Goal: Information Seeking & Learning: Learn about a topic

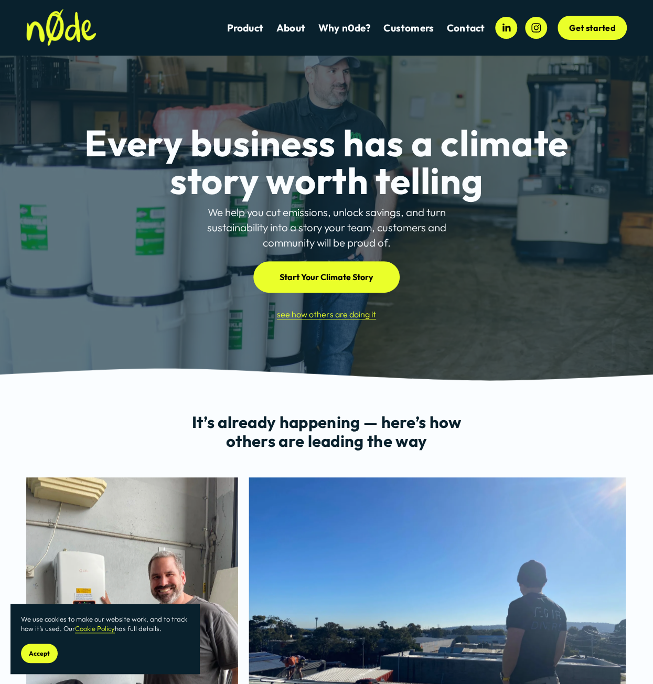
scroll to position [315, 0]
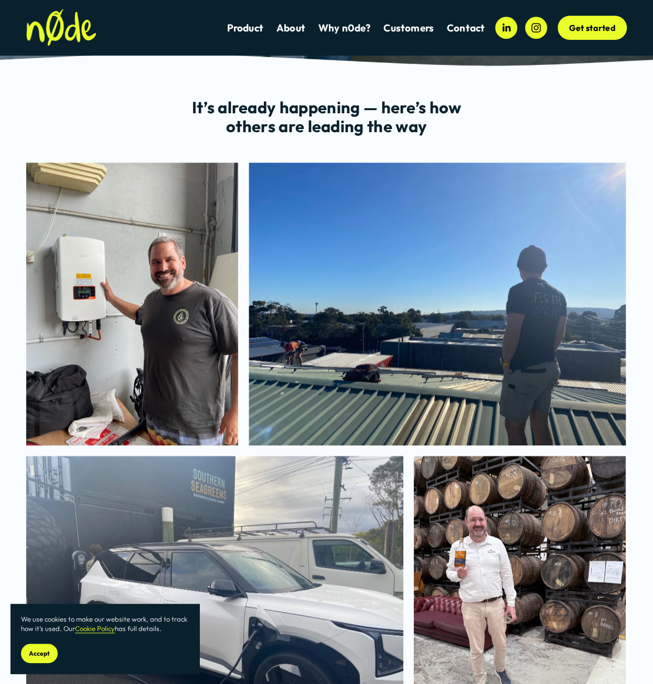
click at [244, 26] on link "Product" at bounding box center [245, 28] width 36 height 14
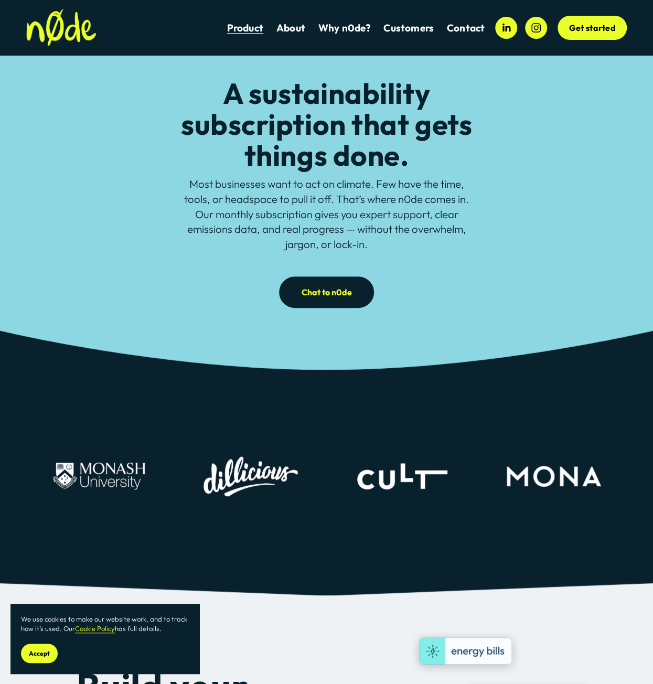
click at [422, 205] on p "Most businesses want to act on climate. Few have the time, tools, or headspace …" at bounding box center [326, 214] width 297 height 75
click at [422, 204] on p "Most businesses want to act on climate. Few have the time, tools, or headspace …" at bounding box center [326, 214] width 297 height 75
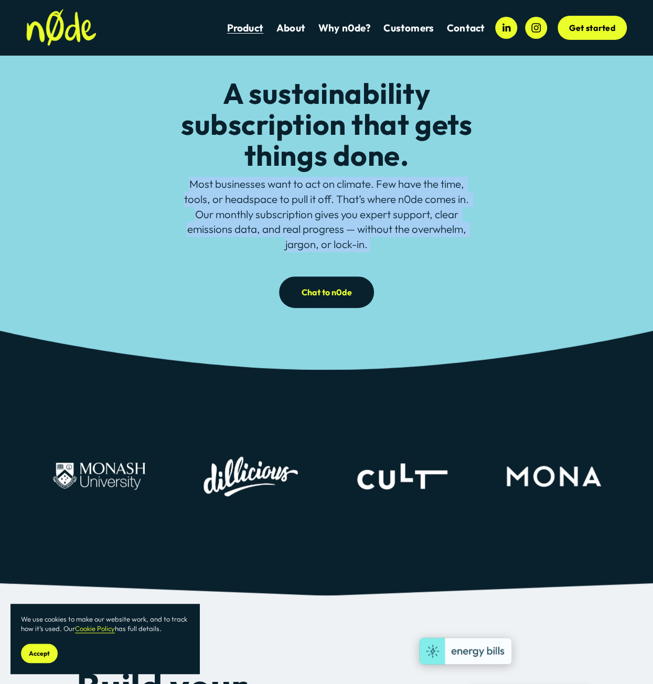
click at [332, 211] on p "Most businesses want to act on climate. Few have the time, tools, or headspace …" at bounding box center [326, 214] width 297 height 75
